Goal: Transaction & Acquisition: Purchase product/service

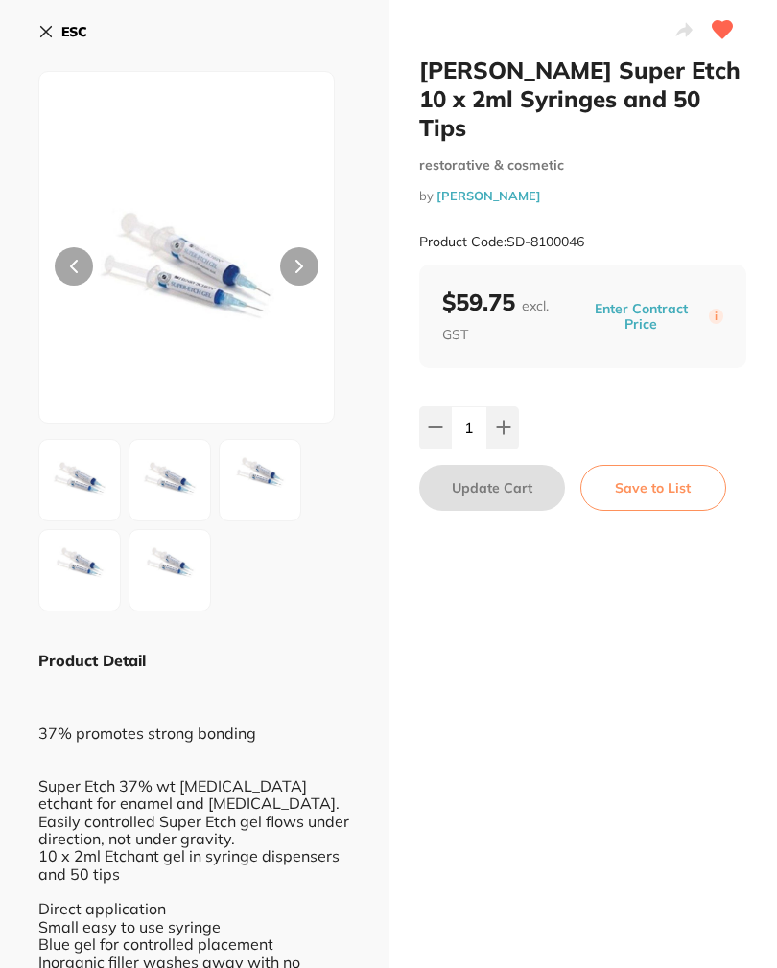
click at [57, 31] on button "ESC" at bounding box center [62, 31] width 49 height 33
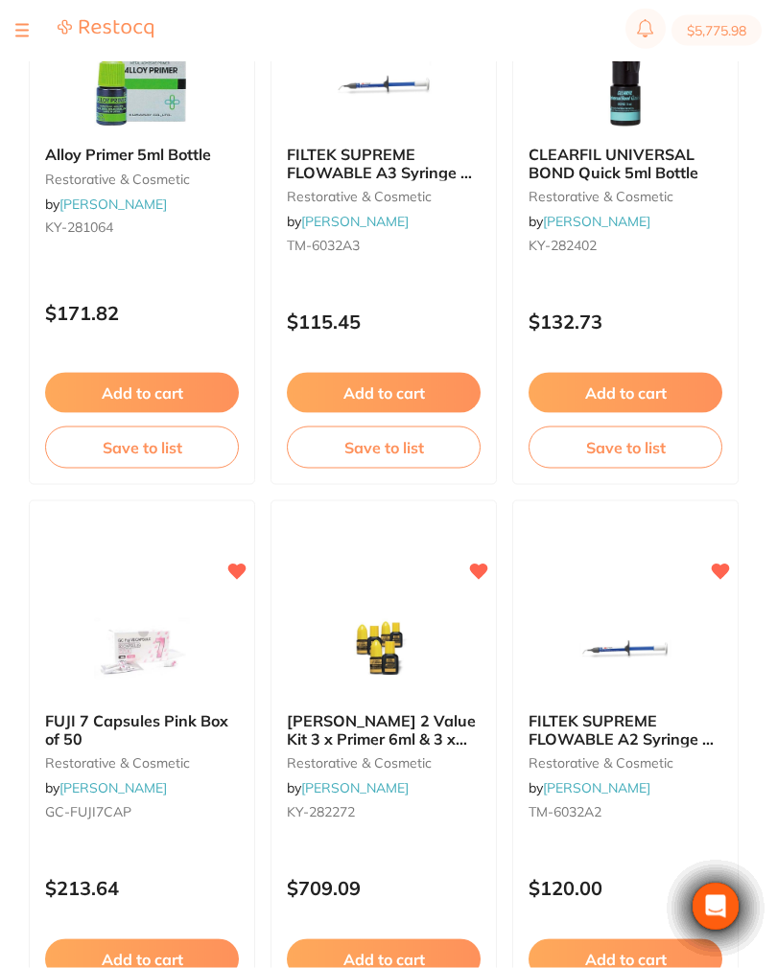
scroll to position [860, 0]
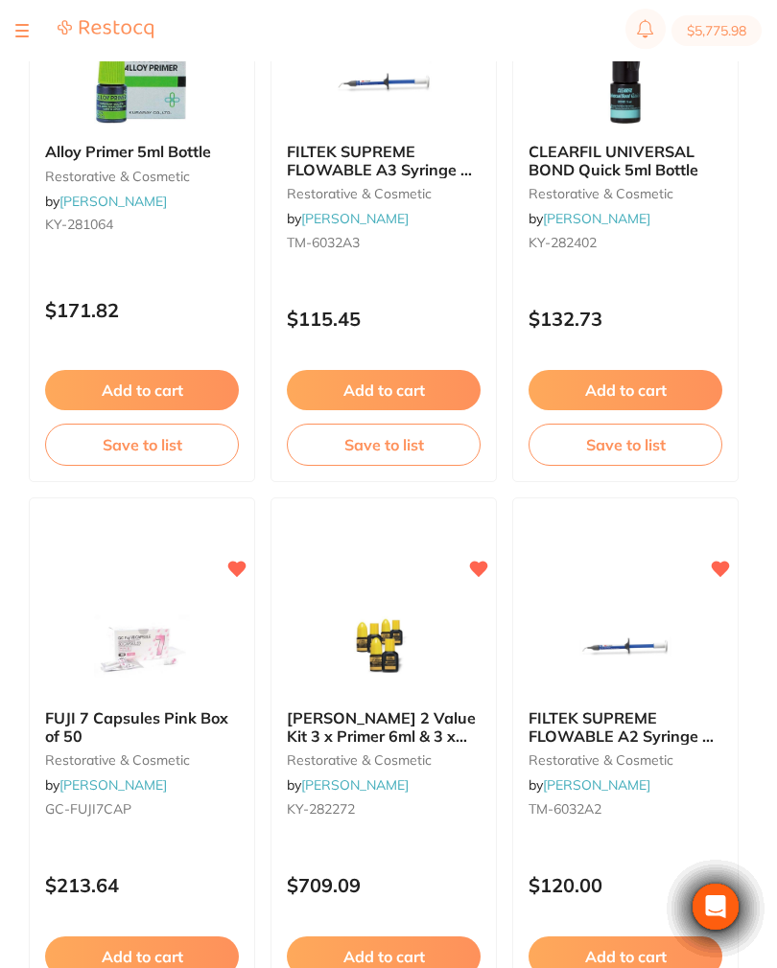
click at [621, 726] on span "FILTEK SUPREME FLOWABLE A2 Syringe 2 x 2g" at bounding box center [620, 735] width 185 height 55
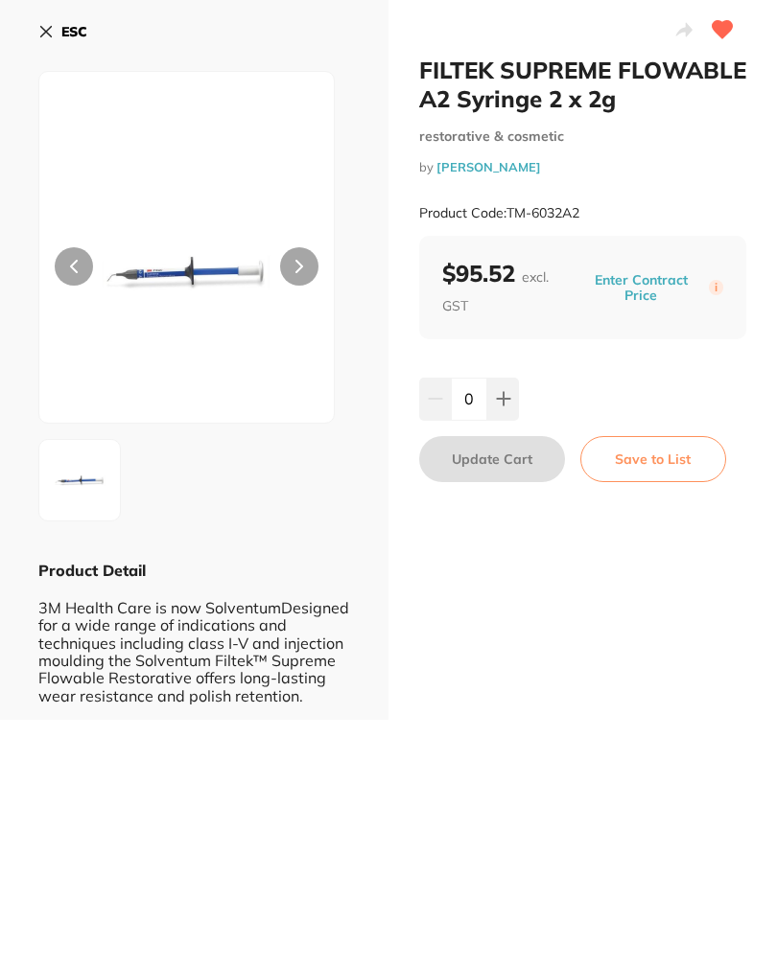
click at [499, 416] on button at bounding box center [503, 399] width 32 height 42
click at [502, 406] on icon at bounding box center [503, 399] width 12 height 12
click at [504, 406] on icon at bounding box center [503, 399] width 12 height 12
type input "3"
click at [504, 482] on button "Update Cart" at bounding box center [492, 459] width 146 height 46
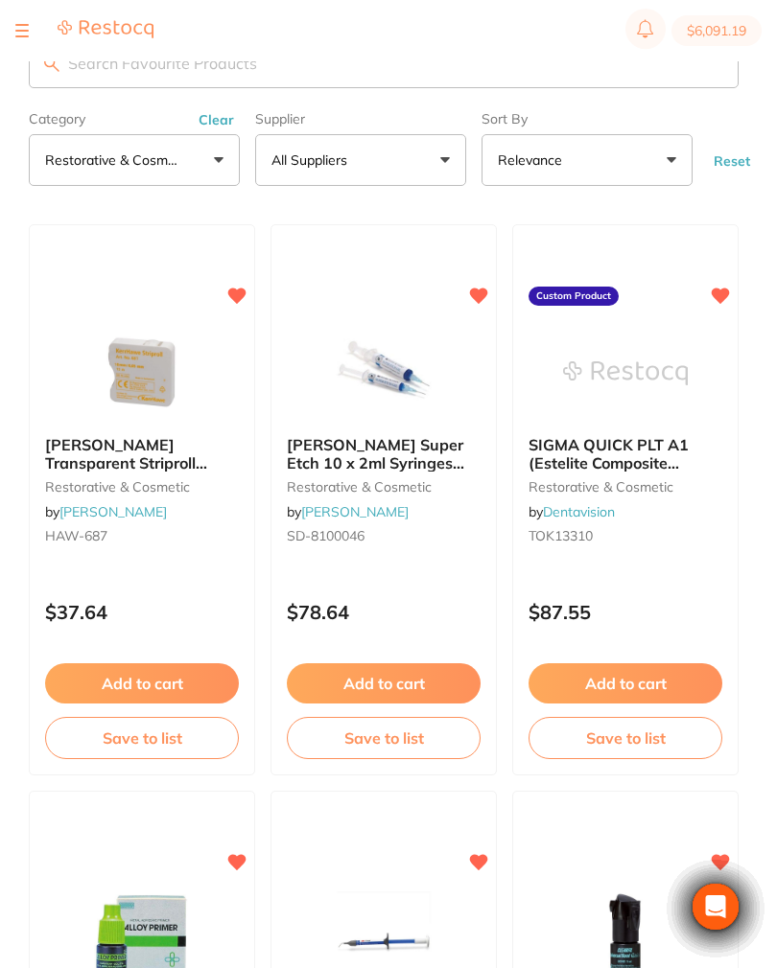
scroll to position [860, 0]
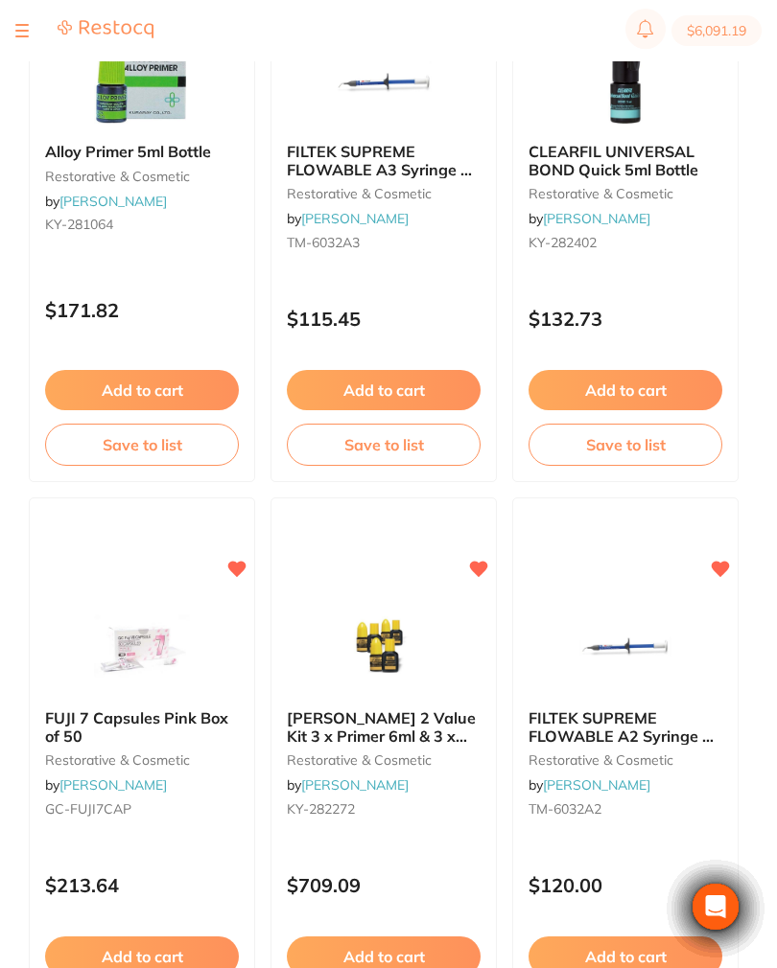
click at [396, 166] on span "FILTEK SUPREME FLOWABLE A3 Syringe 2 x 2g" at bounding box center [379, 169] width 185 height 55
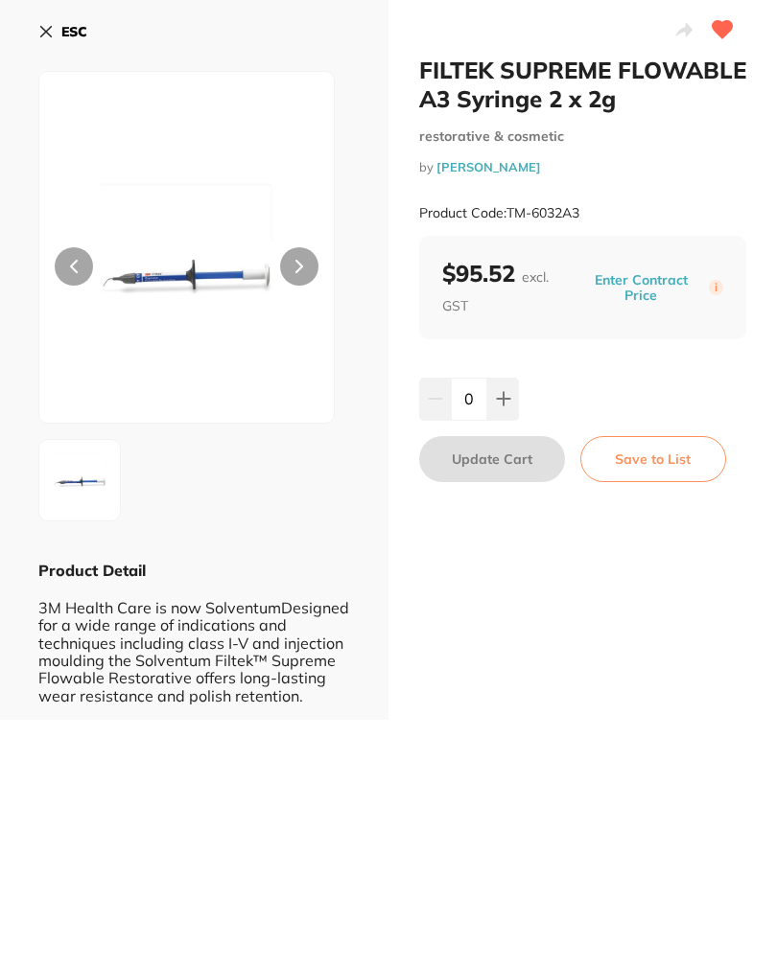
click at [68, 21] on button "ESC" at bounding box center [62, 31] width 49 height 33
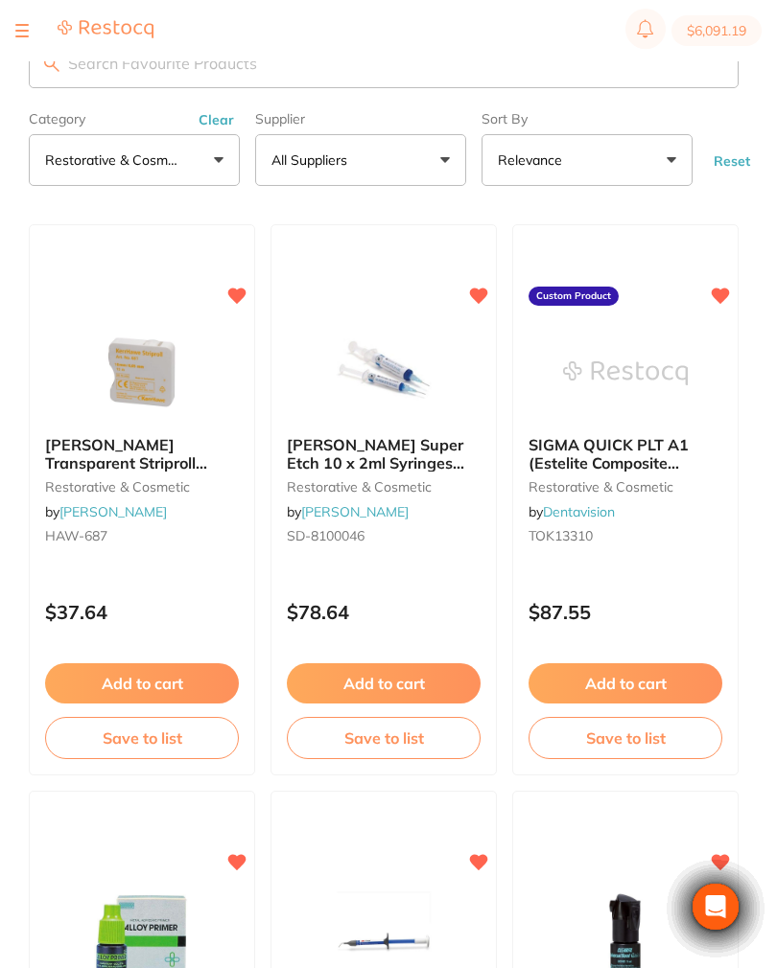
scroll to position [860, 0]
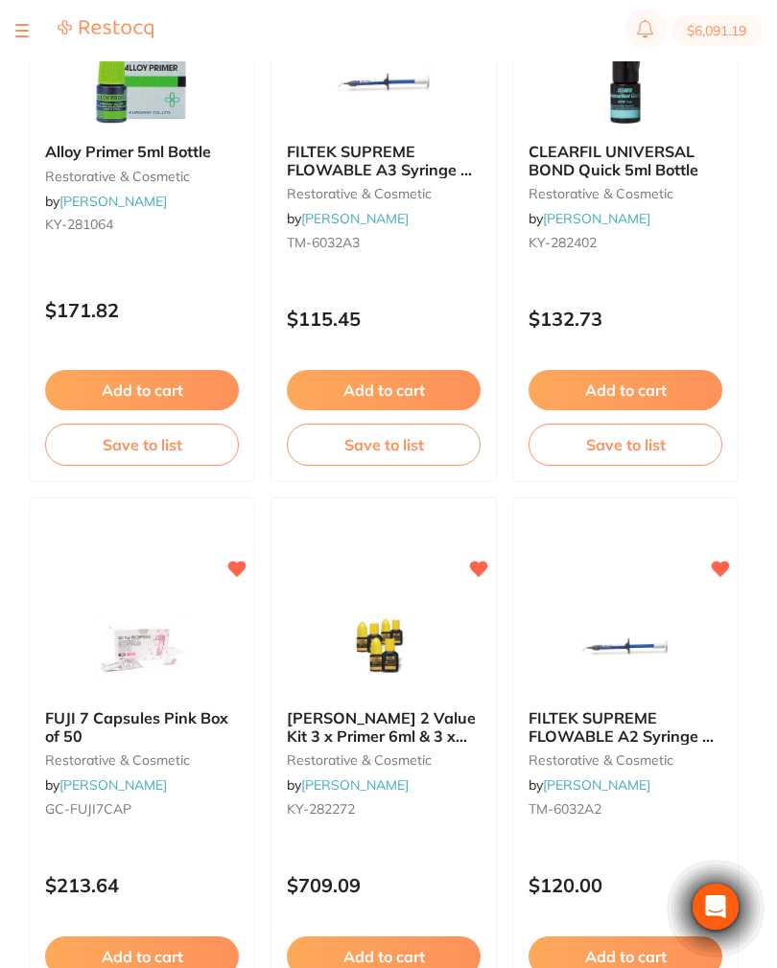
click at [629, 709] on div "FILTEK SUPREME FLOWABLE A2 Syringe 2 x 2g restorative & cosmetic by [PERSON_NAM…" at bounding box center [625, 766] width 224 height 145
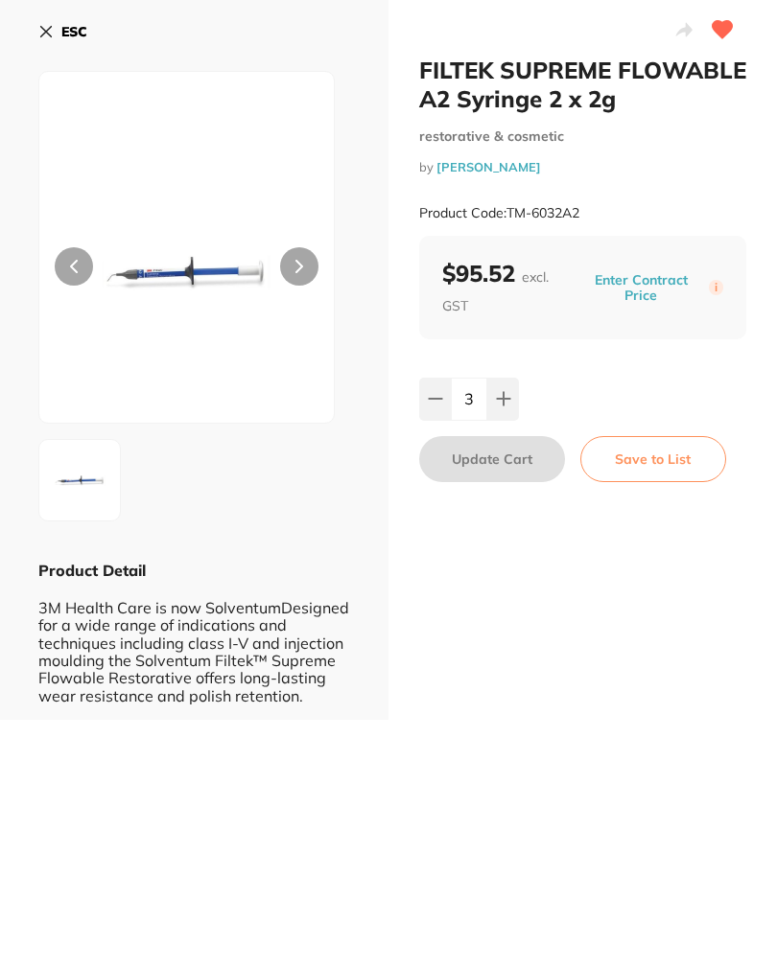
click at [64, 35] on b "ESC" at bounding box center [74, 31] width 26 height 17
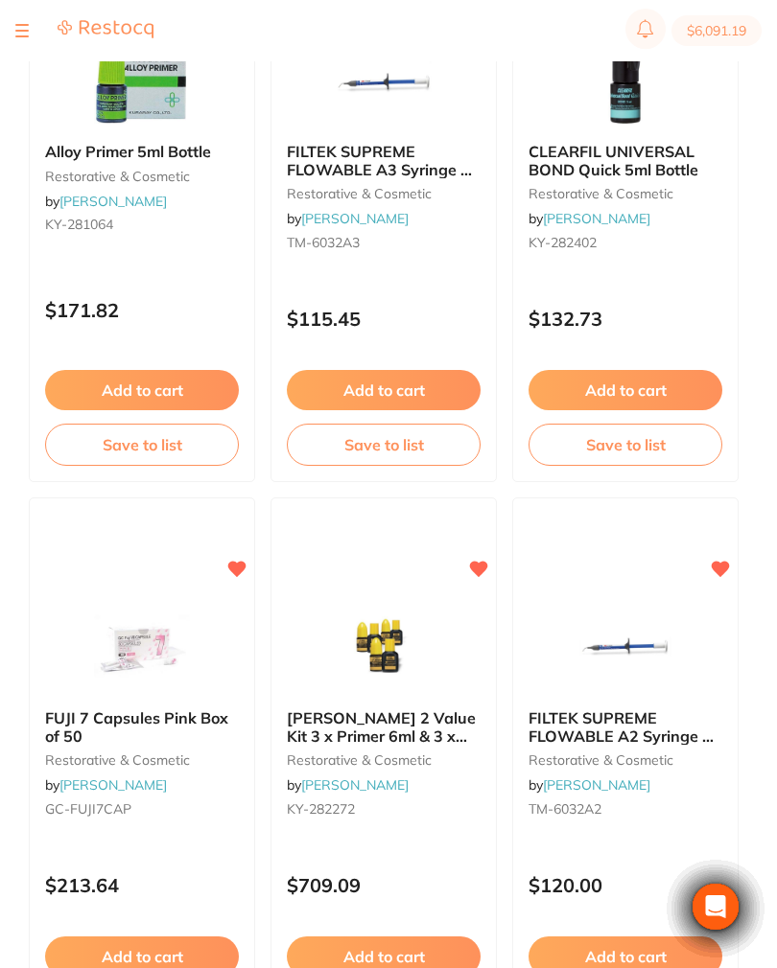
scroll to position [1171, 0]
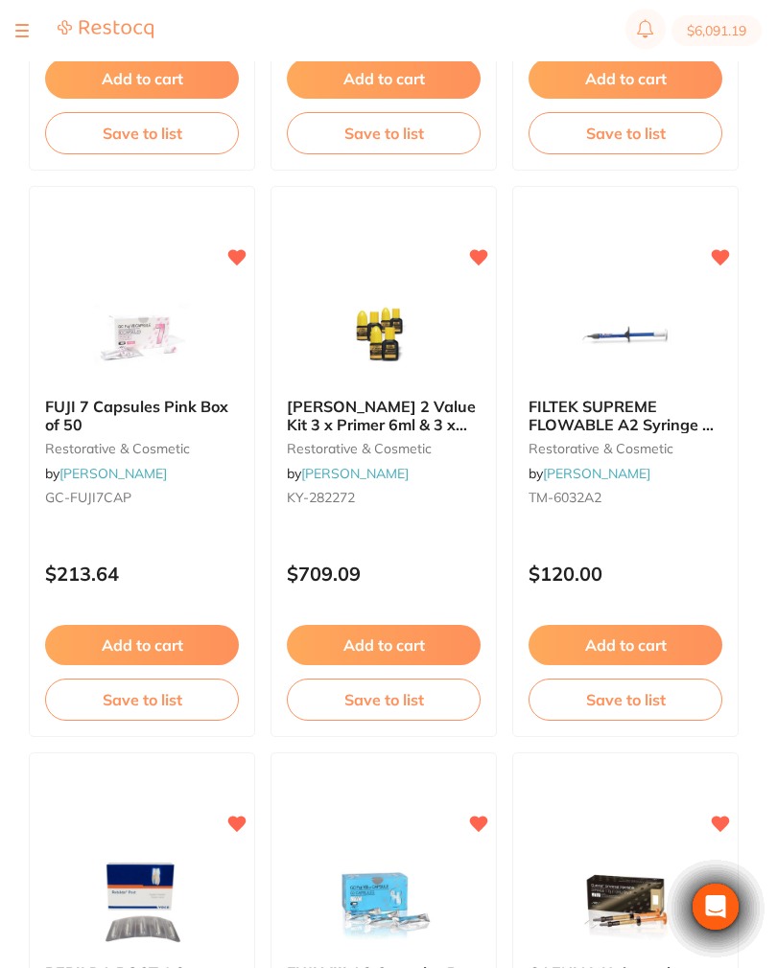
click at [424, 651] on button "Add to cart" at bounding box center [384, 645] width 194 height 40
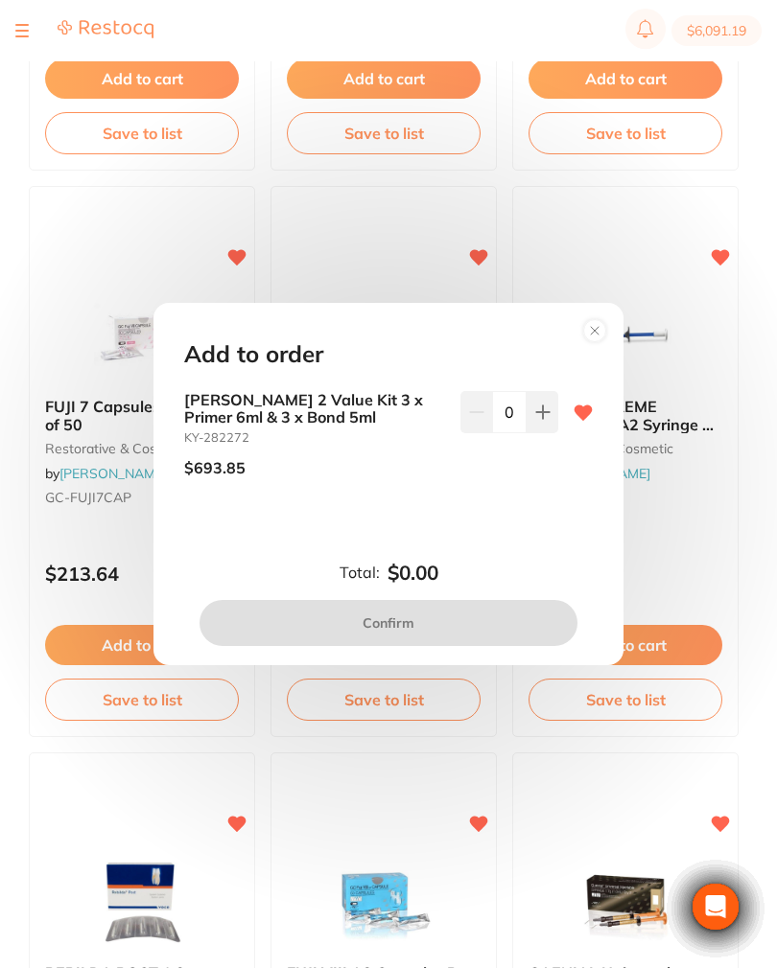
click at [533, 433] on button at bounding box center [542, 412] width 32 height 42
type input "1"
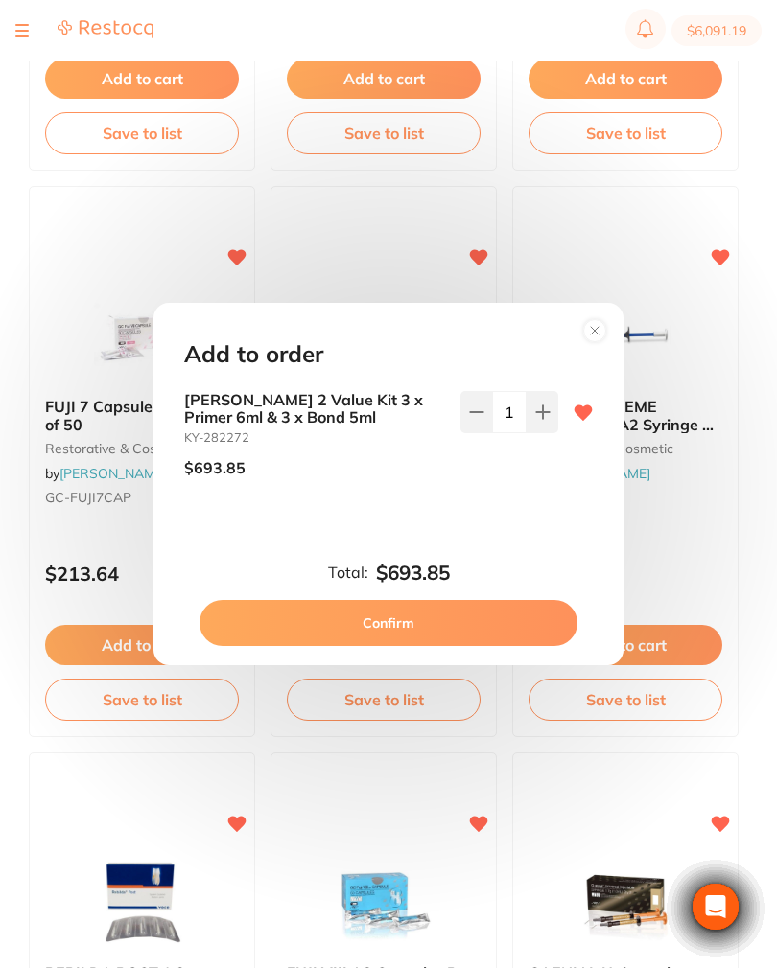
click at [433, 633] on button "Confirm" at bounding box center [388, 623] width 378 height 46
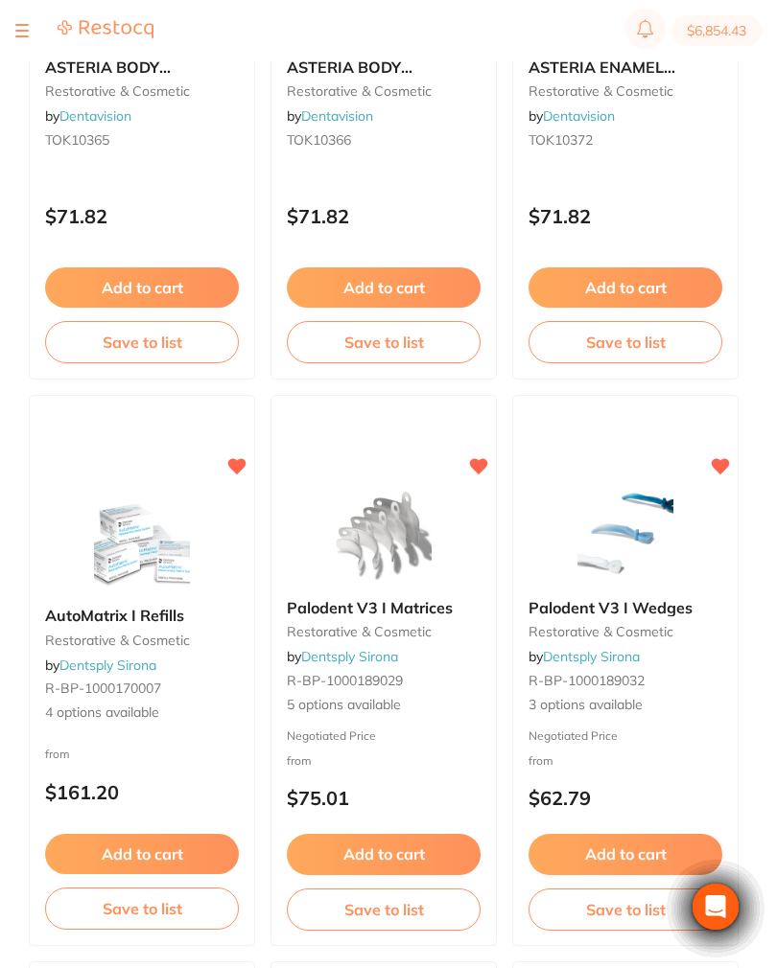
scroll to position [3230, 0]
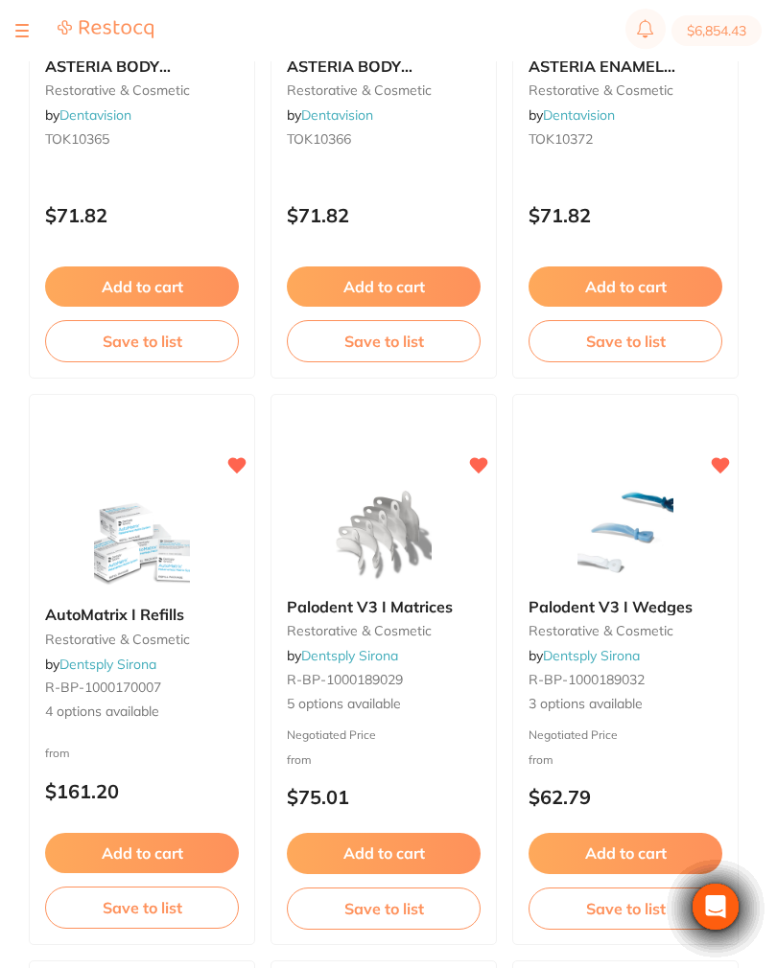
click at [643, 601] on div "Palodent V3 I Wedges restorative & cosmetic by Dentsply Sirona R-BP-1000189032 …" at bounding box center [625, 656] width 224 height 147
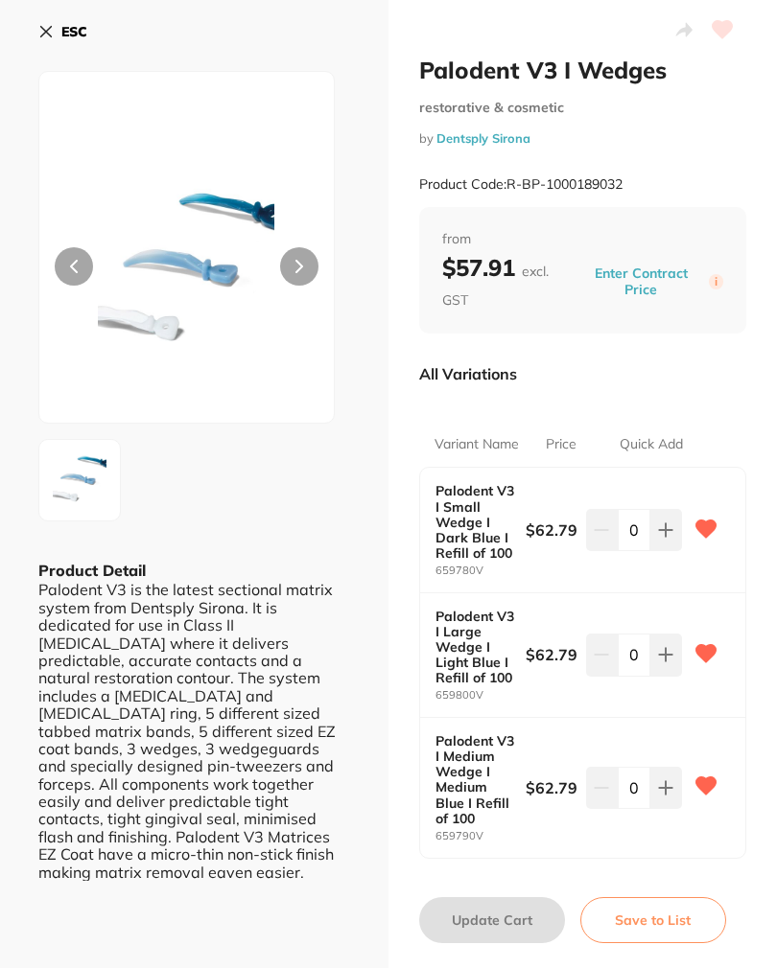
click at [658, 538] on icon at bounding box center [665, 529] width 15 height 15
type input "1"
click at [514, 911] on button "Update Cart" at bounding box center [492, 920] width 146 height 46
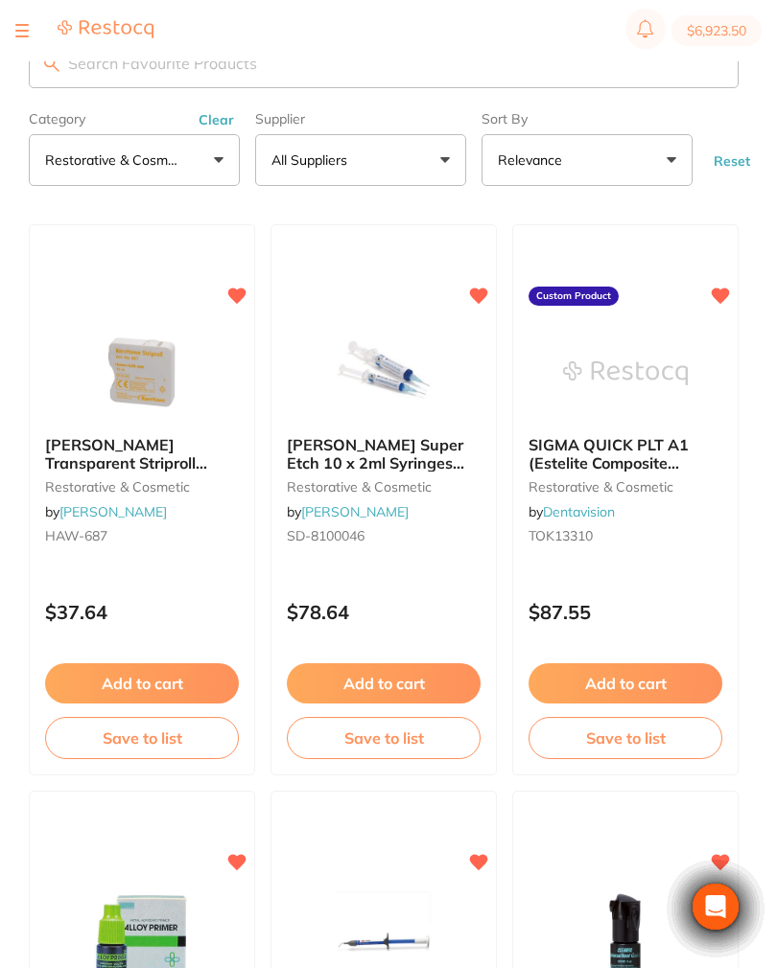
scroll to position [3230, 0]
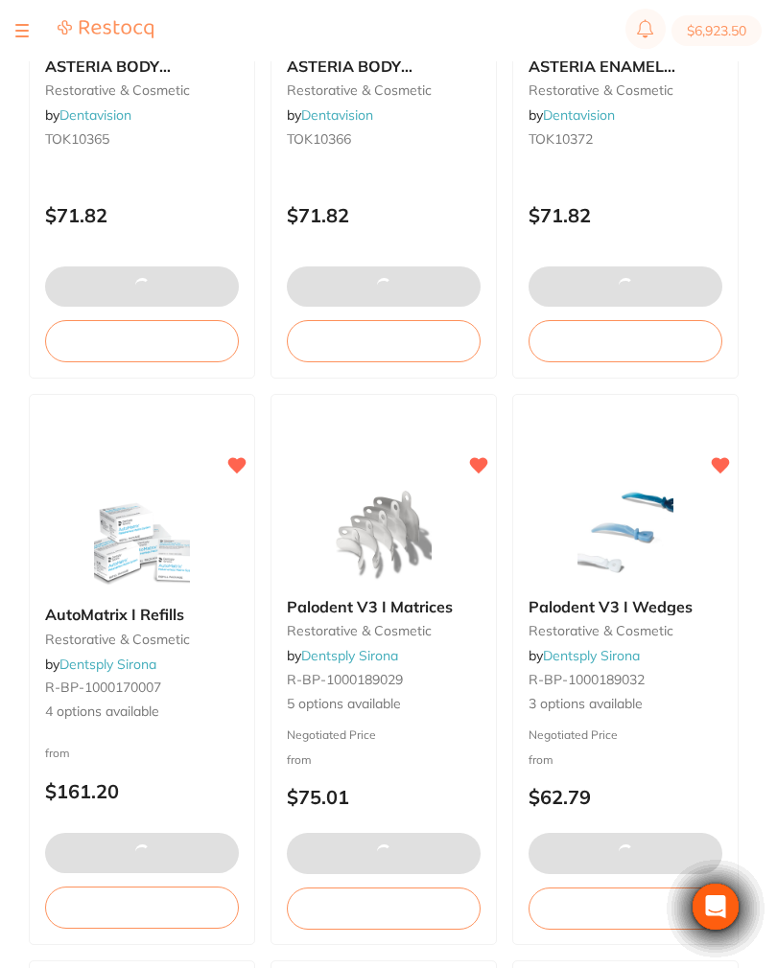
click at [386, 583] on img at bounding box center [383, 535] width 125 height 96
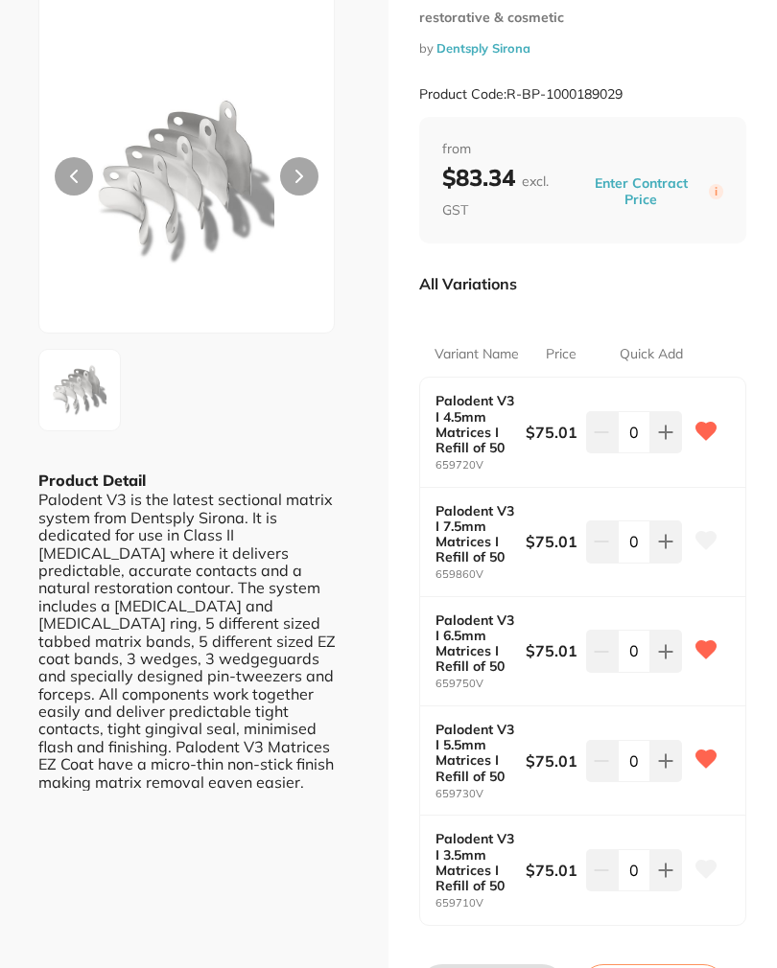
scroll to position [91, 0]
click at [665, 437] on icon at bounding box center [666, 431] width 12 height 12
type input "1"
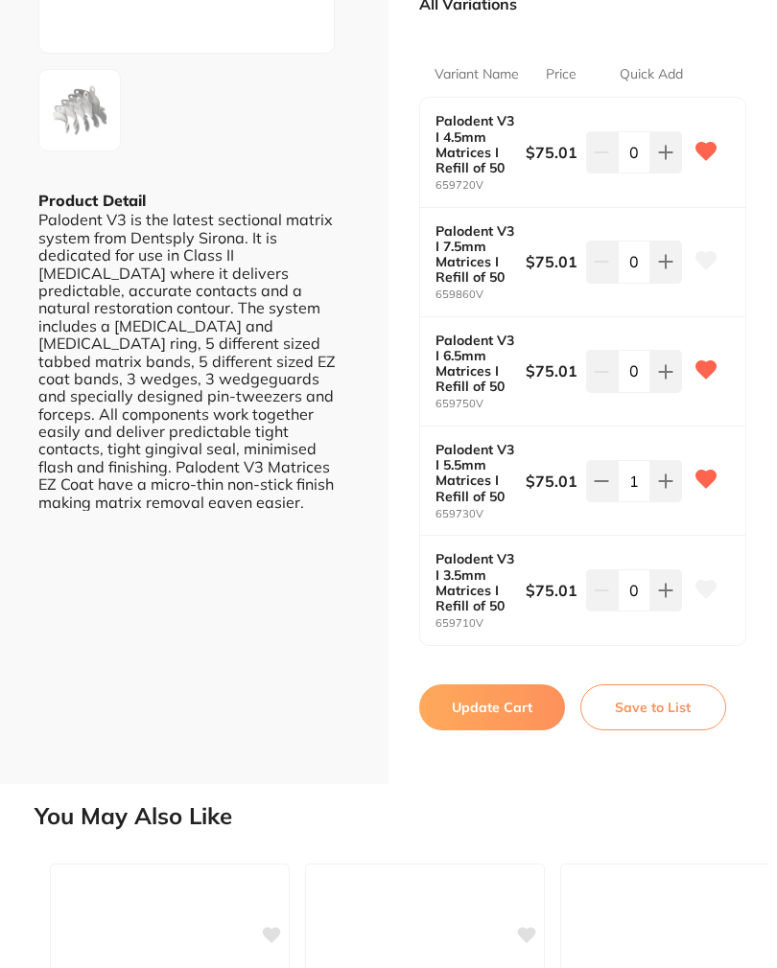
click at [493, 701] on button "Update Cart" at bounding box center [492, 707] width 146 height 46
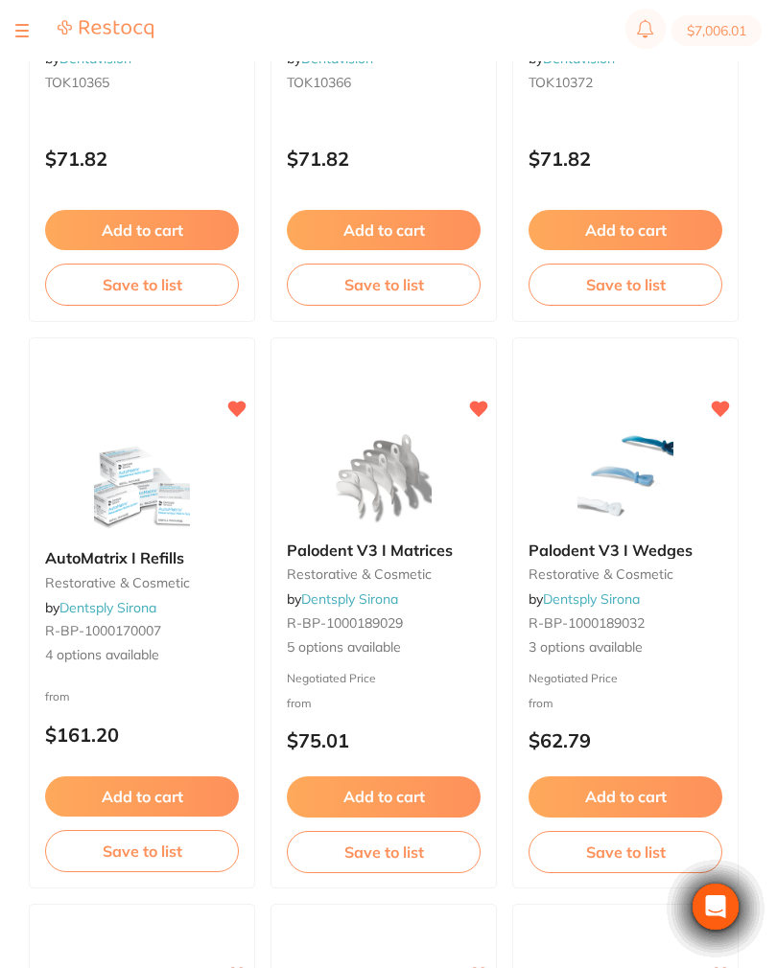
scroll to position [3277, 0]
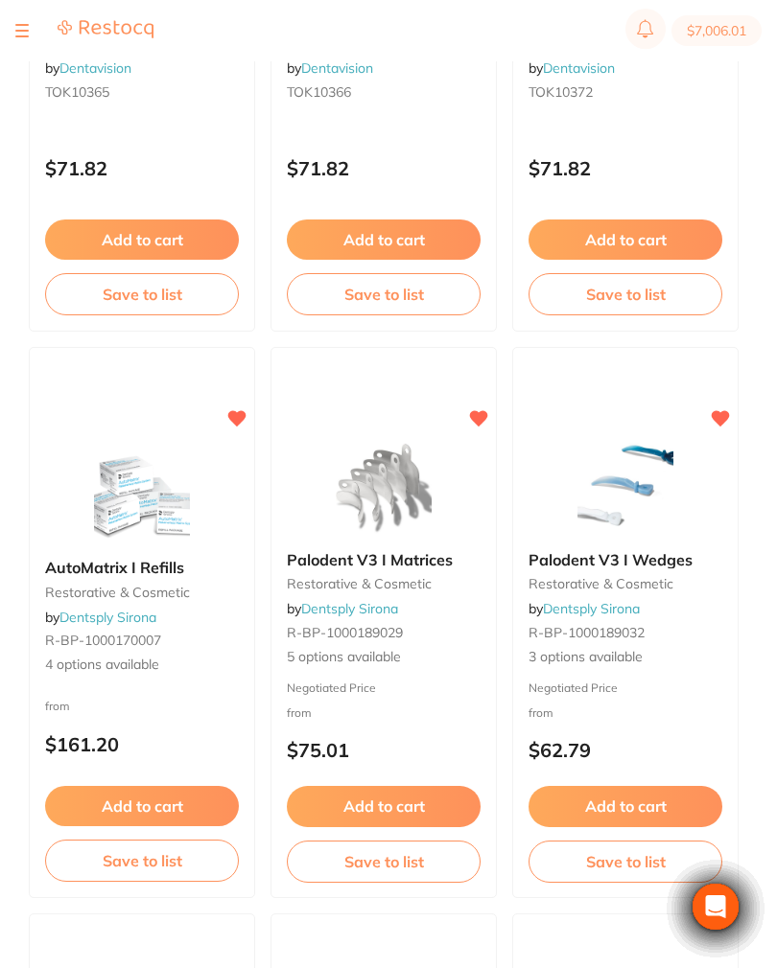
click at [645, 573] on div "Palodent V3 I Wedges restorative & cosmetic by Dentsply Sirona R-BP-1000189032 …" at bounding box center [625, 609] width 224 height 147
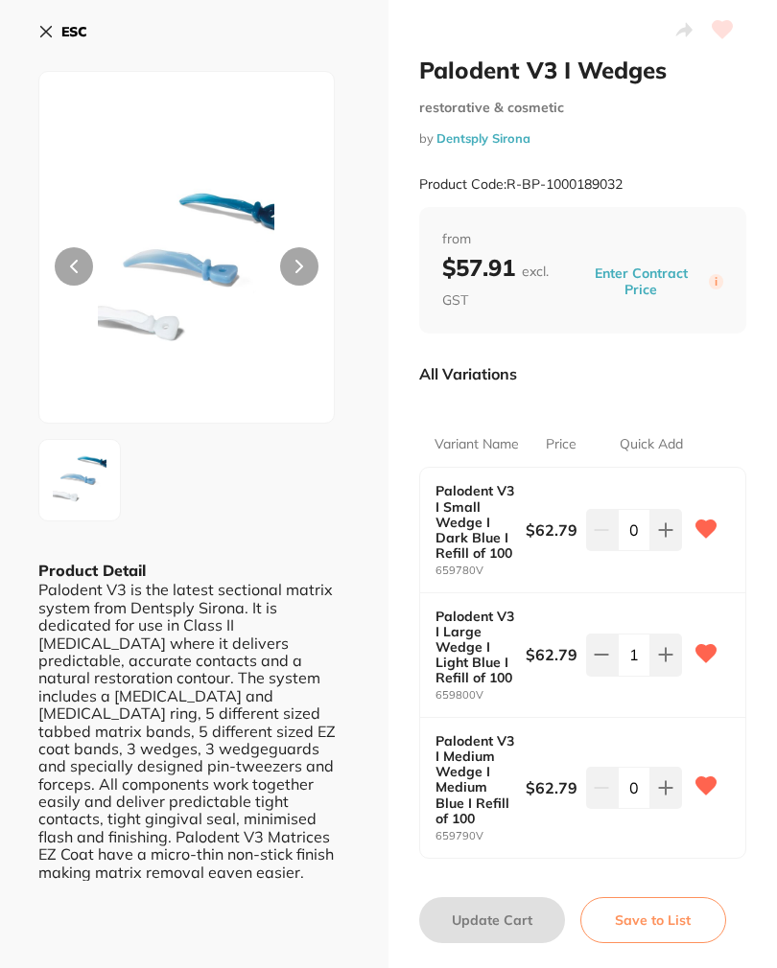
click at [598, 538] on icon at bounding box center [600, 529] width 15 height 15
type input "0"
click at [505, 912] on button "Update Cart" at bounding box center [492, 920] width 146 height 46
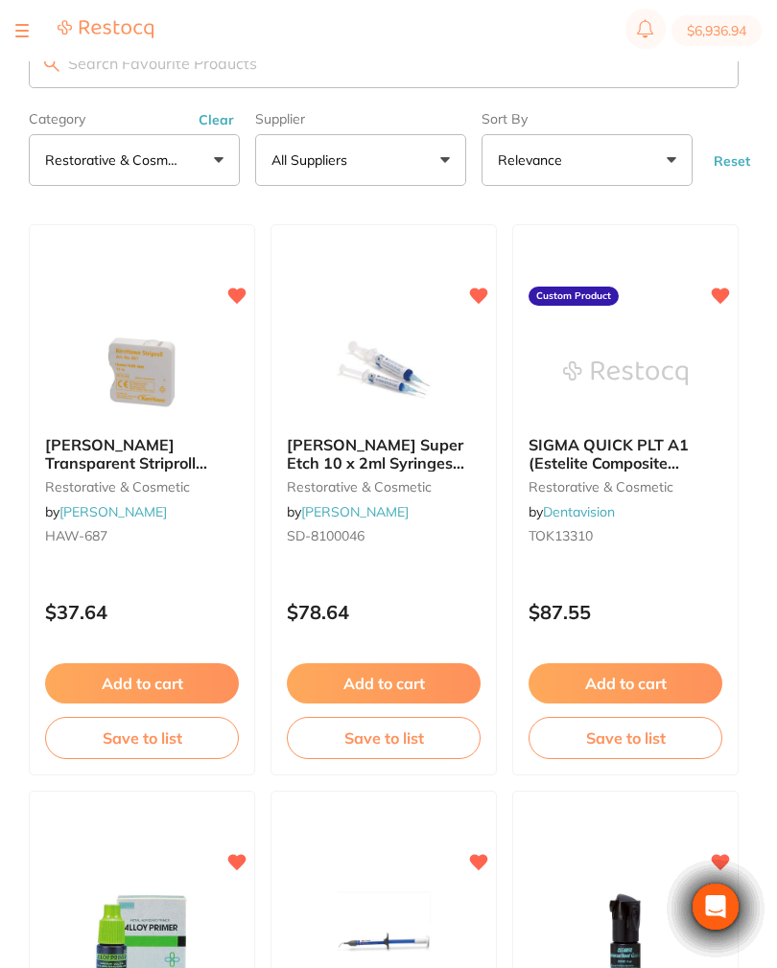
click at [221, 120] on button "Clear" at bounding box center [216, 119] width 47 height 17
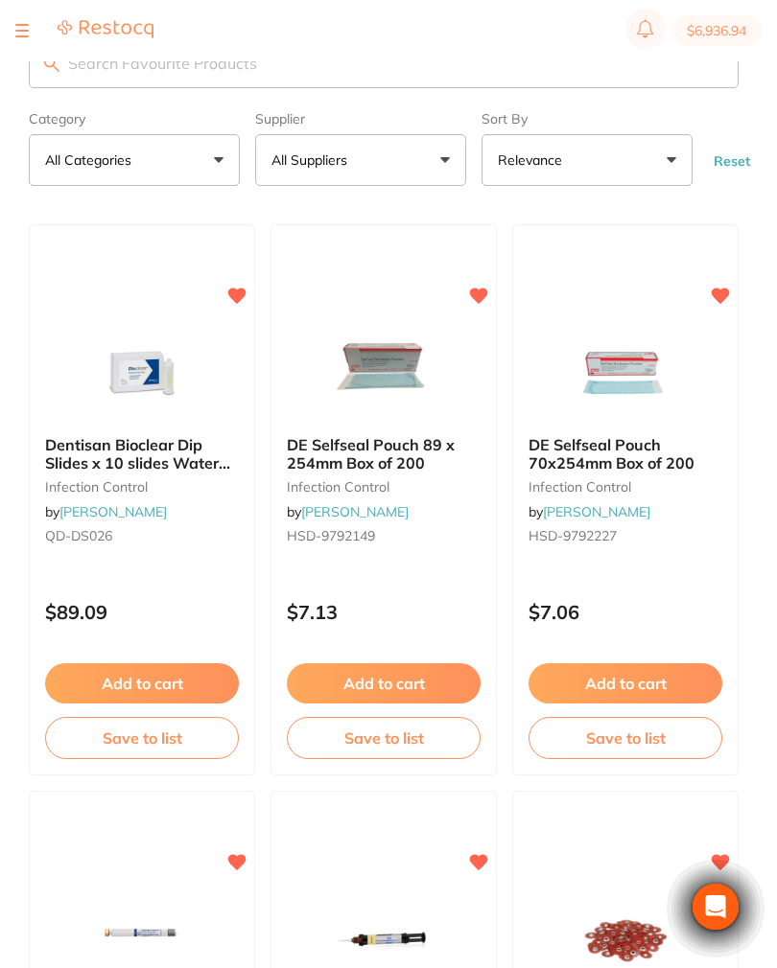
click at [226, 162] on button "All Categories" at bounding box center [134, 160] width 211 height 52
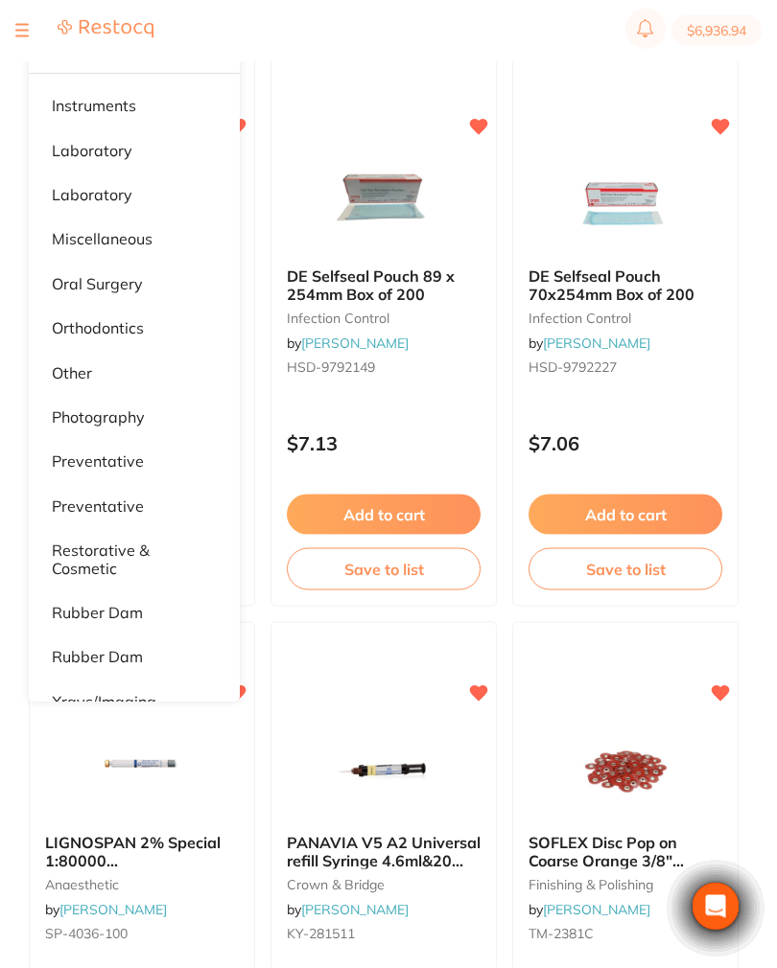
scroll to position [171, 0]
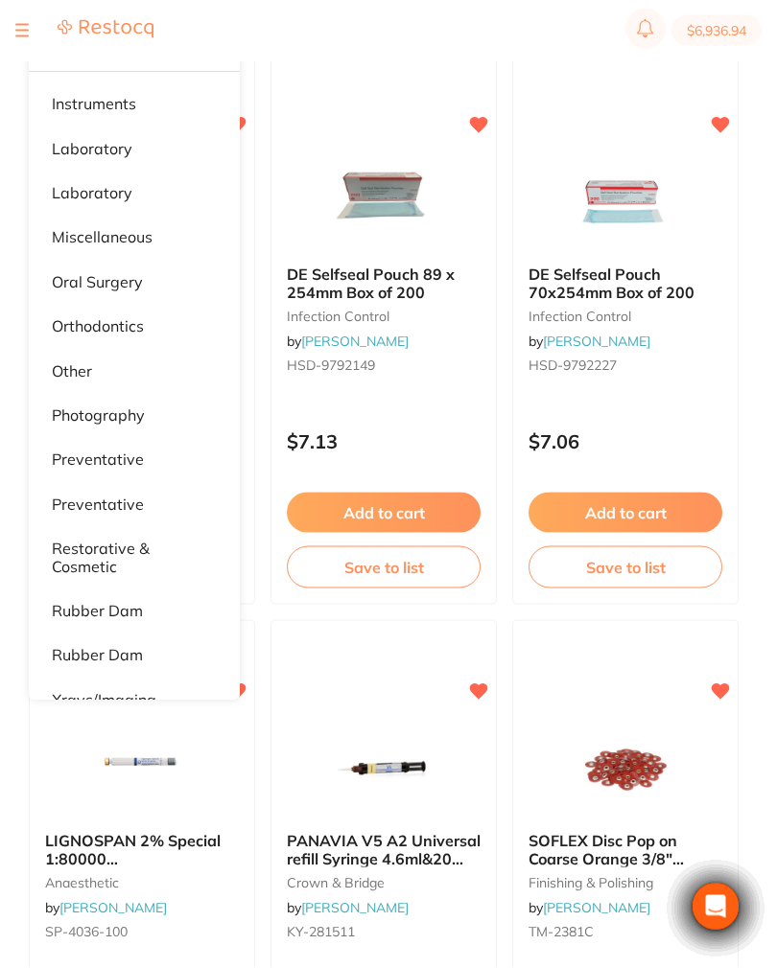
click at [128, 603] on p "rubber dam" at bounding box center [97, 611] width 91 height 17
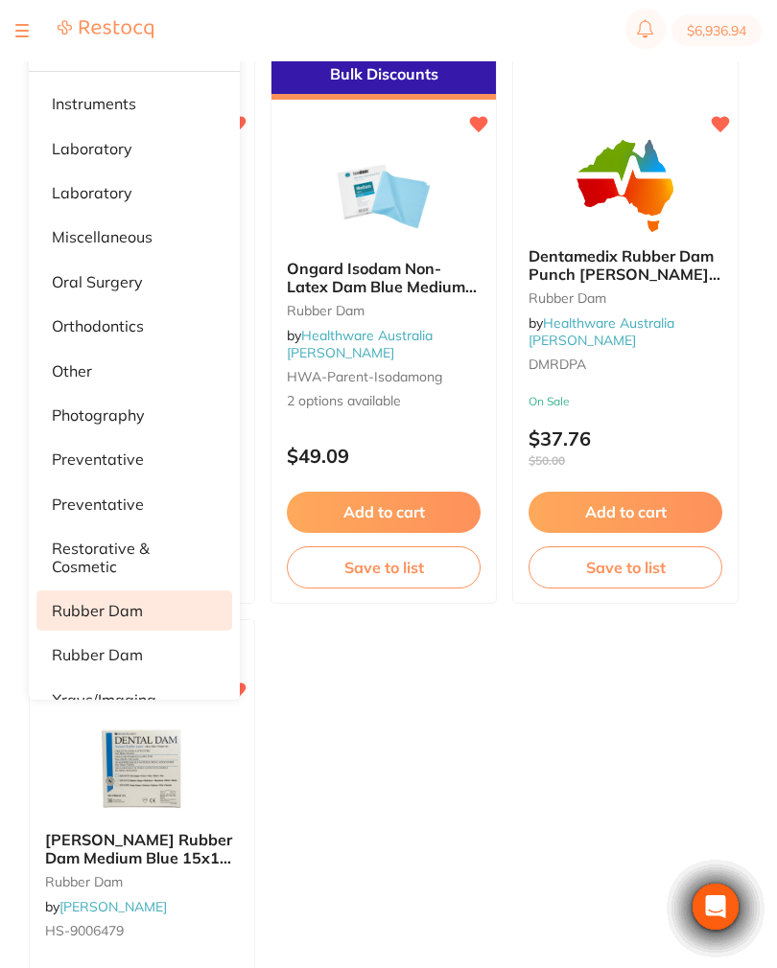
click at [139, 646] on p "Rubber Dam" at bounding box center [97, 654] width 91 height 17
click at [411, 287] on span "Ongard Isodam Non-Latex Dam Blue Medium 152mm x 152mm" at bounding box center [382, 286] width 190 height 55
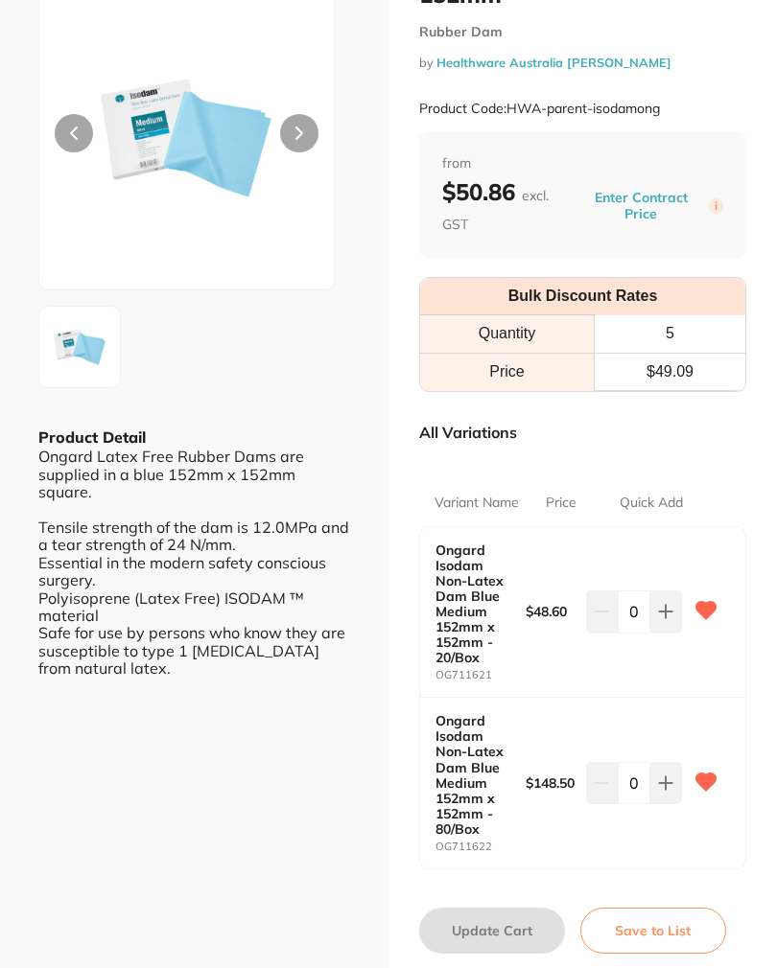
scroll to position [135, 0]
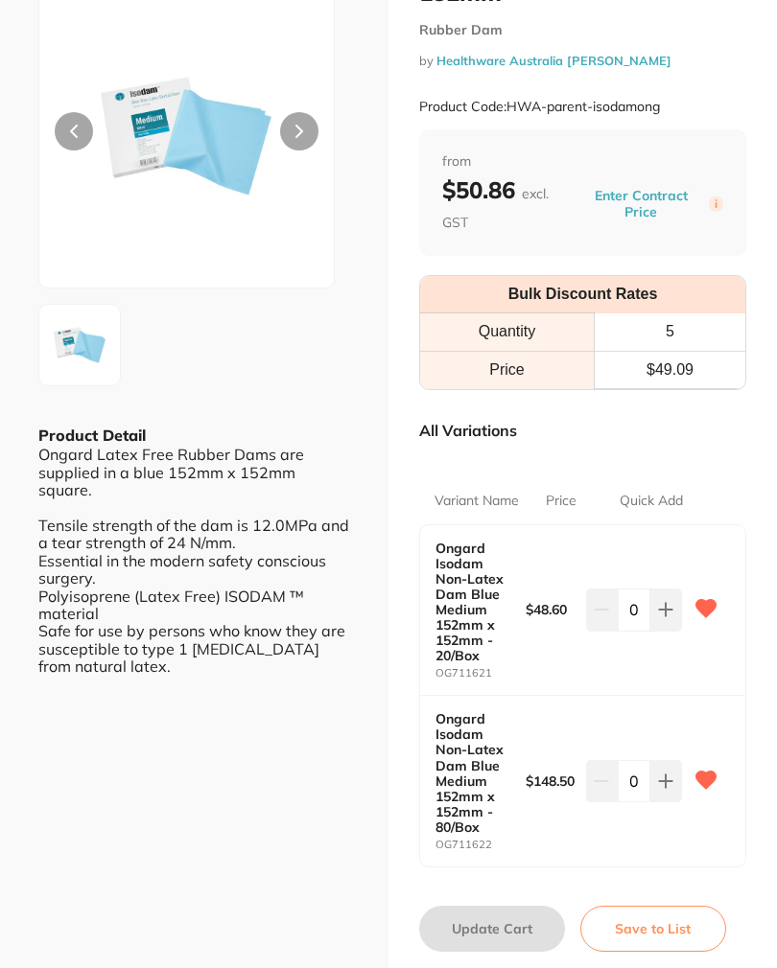
click at [666, 616] on icon at bounding box center [666, 610] width 12 height 12
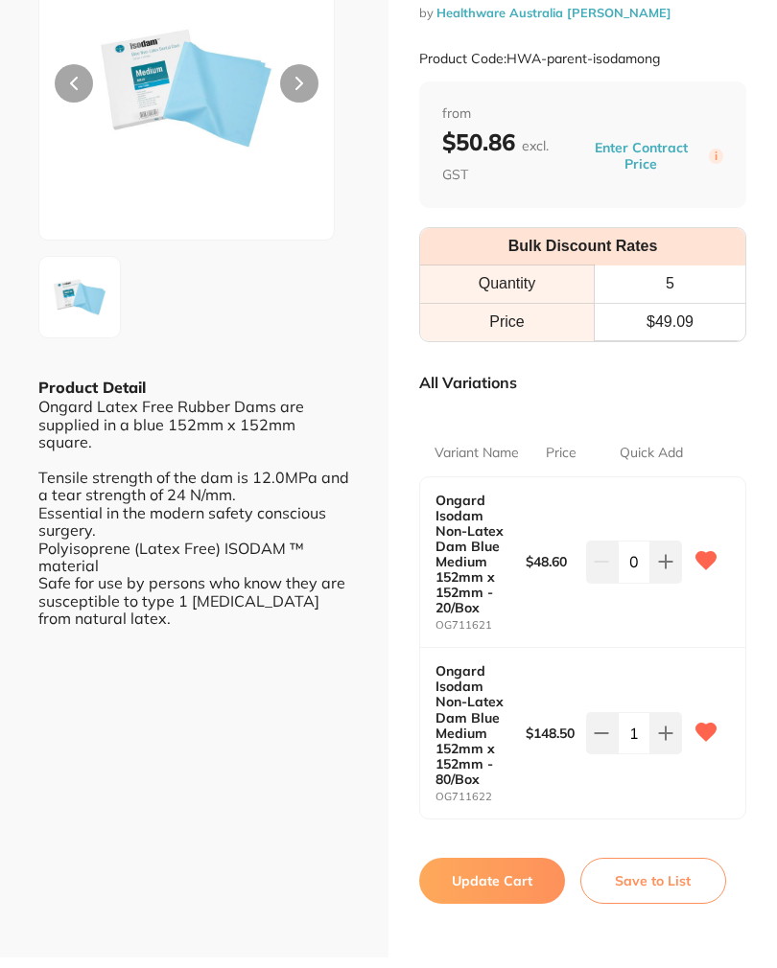
click at [663, 583] on button at bounding box center [666, 562] width 32 height 42
type input "2"
click at [513, 873] on button "Update Cart" at bounding box center [492, 881] width 146 height 46
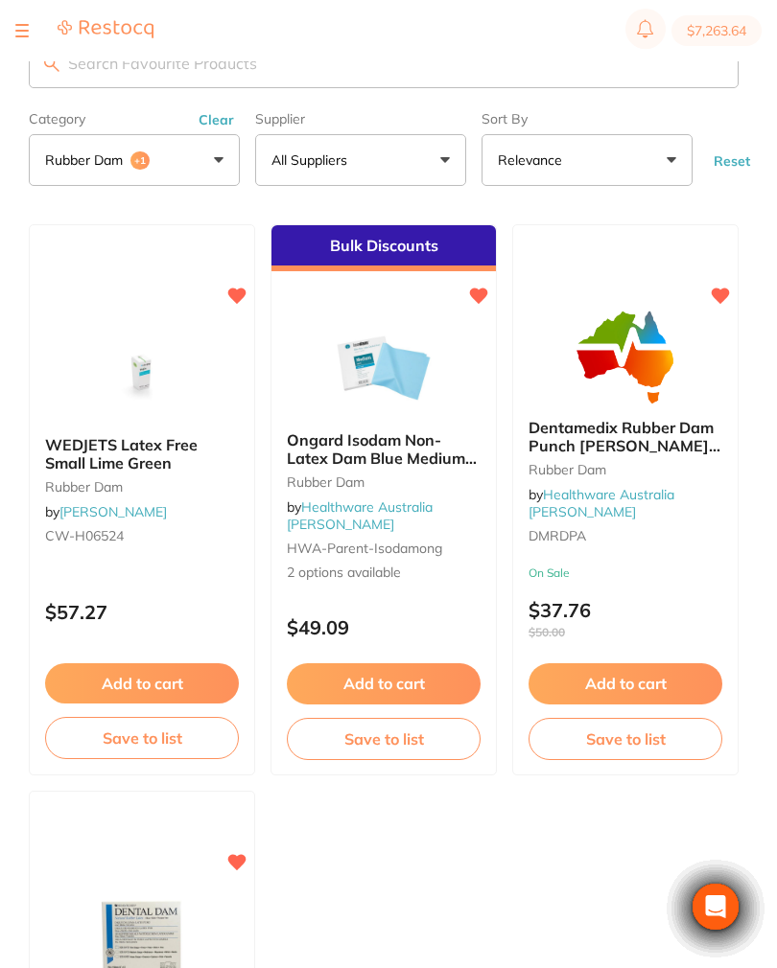
click at [213, 125] on button "Clear" at bounding box center [216, 119] width 47 height 17
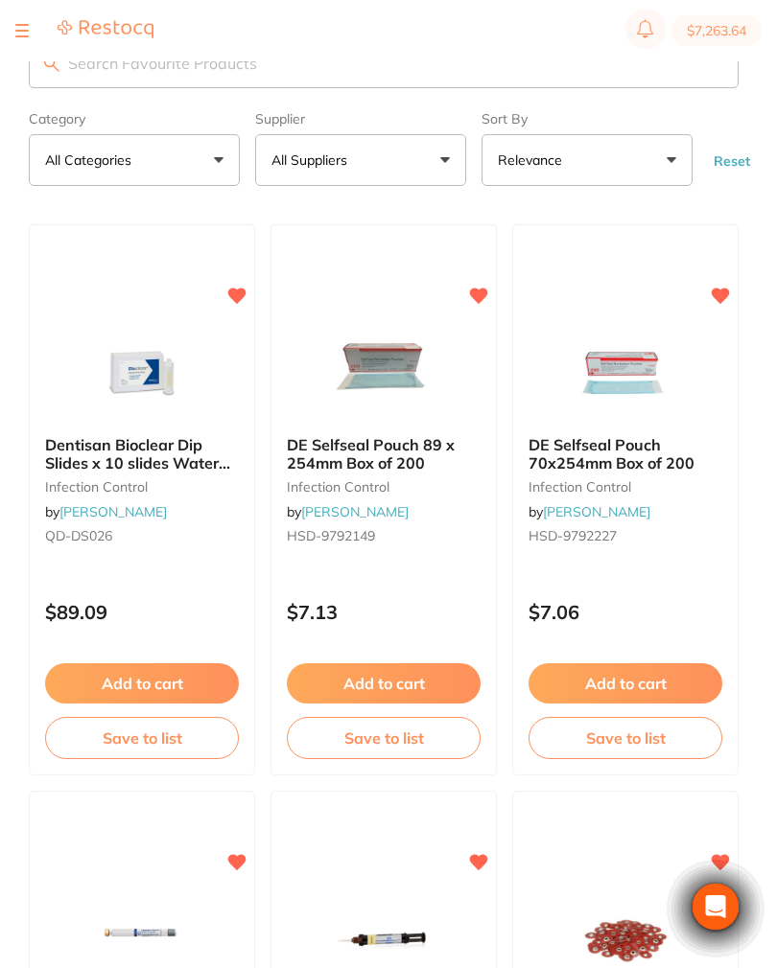
click at [213, 168] on button "All Categories" at bounding box center [134, 160] width 211 height 52
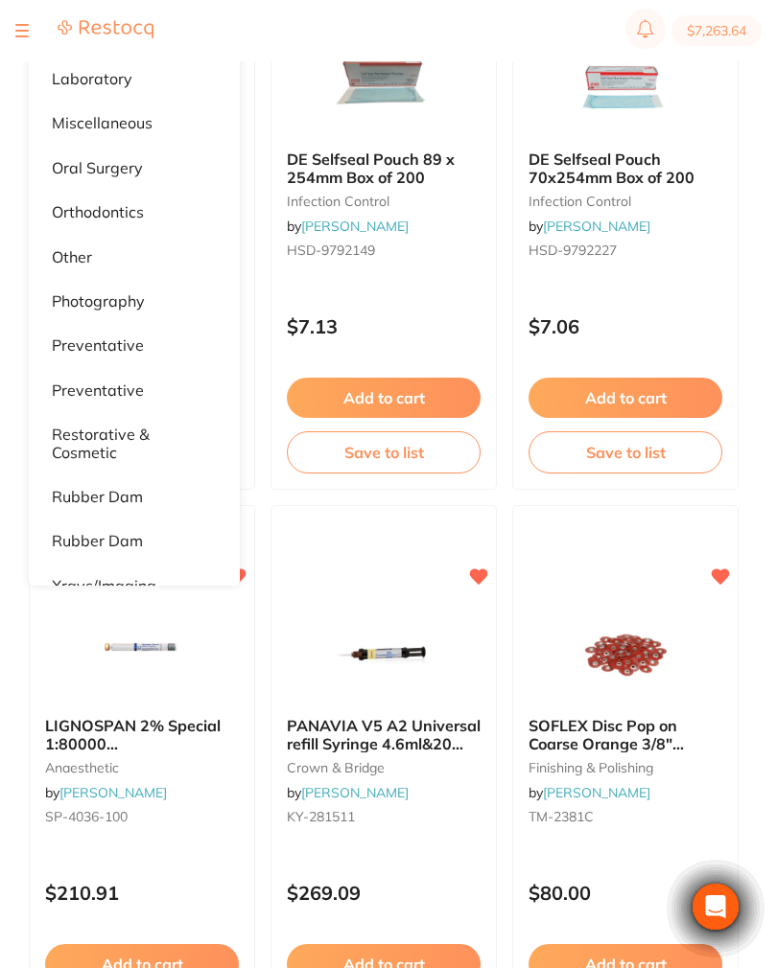
scroll to position [285, 0]
click at [138, 587] on p "xrays/imaging" at bounding box center [104, 586] width 104 height 17
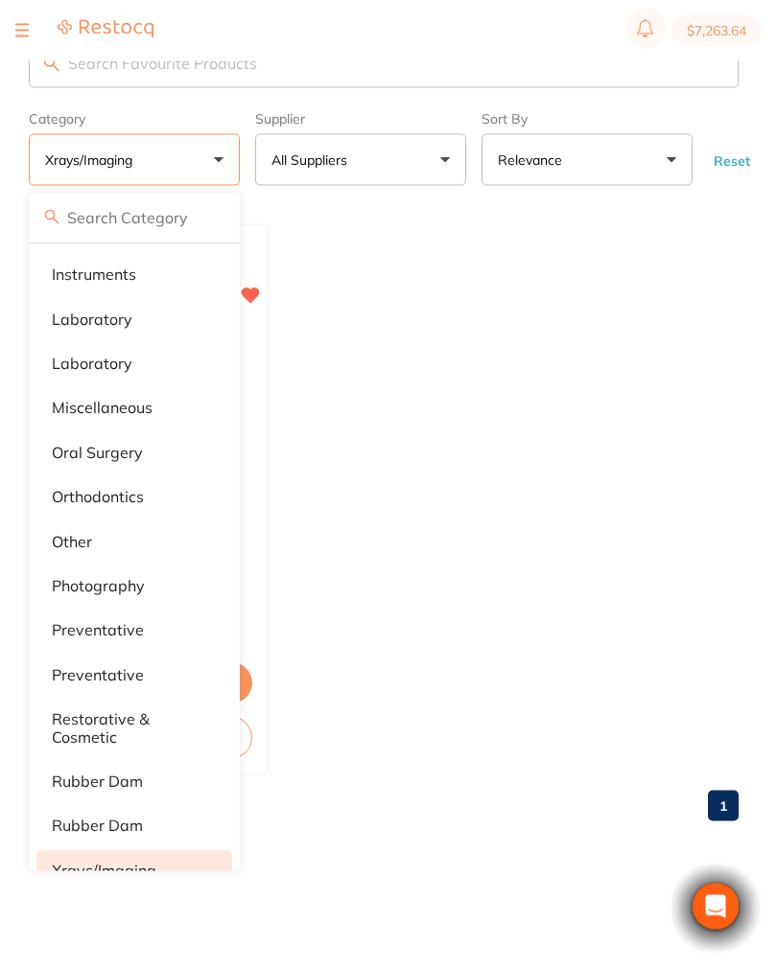
scroll to position [0, 0]
click at [651, 490] on ul "FLOW X Ray Bite Wing Tabs Adhesive Box of 500 xrays/imaging by [PERSON_NAME] FX…" at bounding box center [383, 499] width 709 height 551
